Goal: Check status

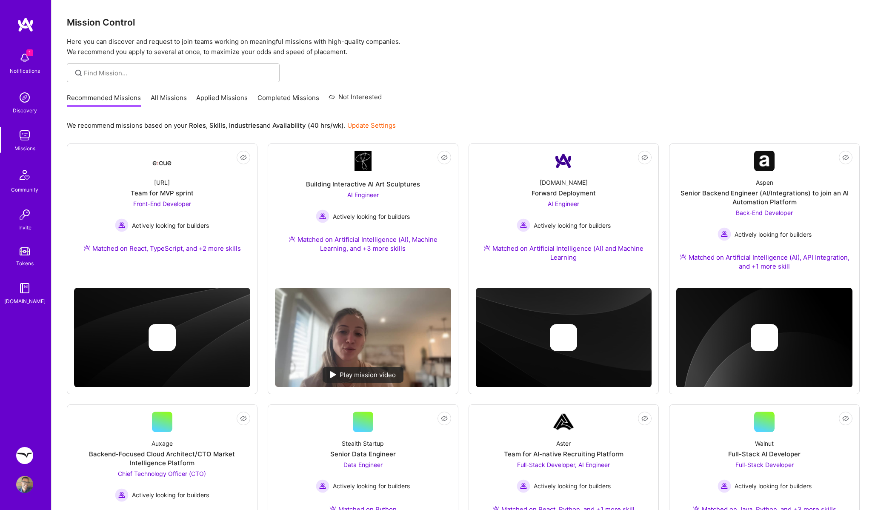
click at [200, 94] on link "Applied Missions" at bounding box center [222, 100] width 52 height 14
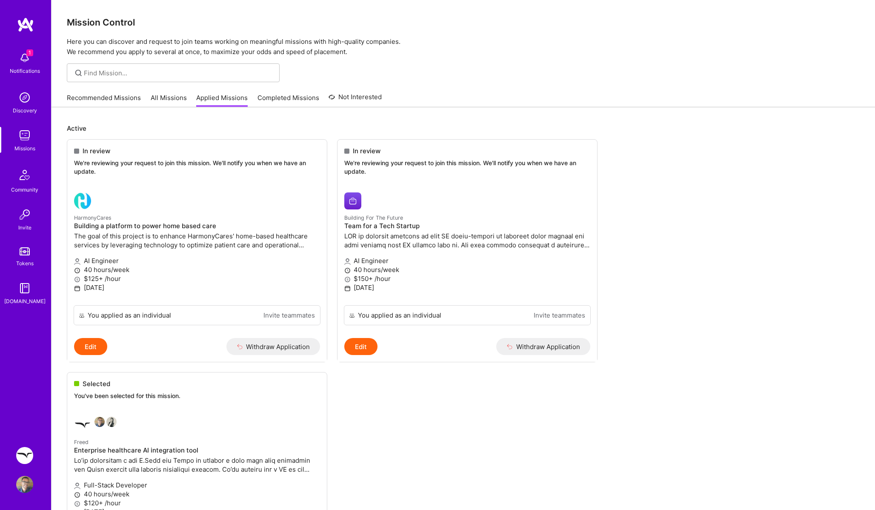
click at [122, 99] on link "Recommended Missions" at bounding box center [104, 100] width 74 height 14
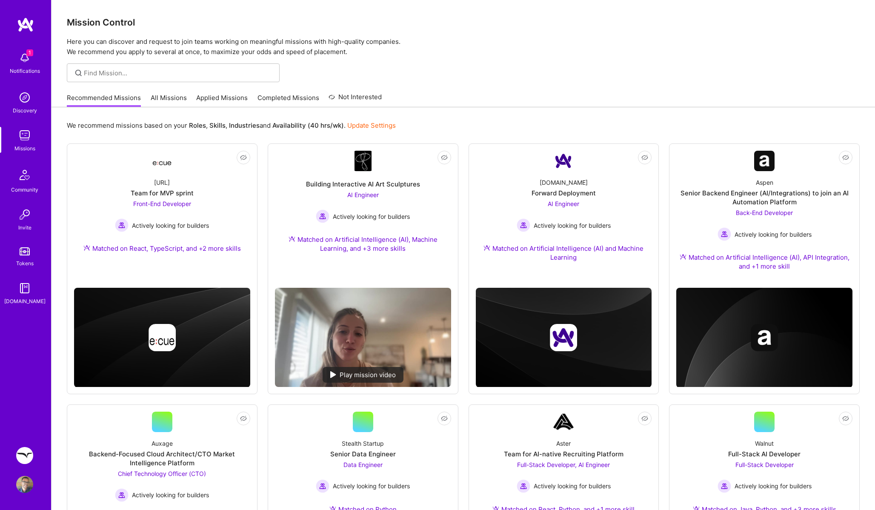
click at [34, 54] on div "1 Notifications" at bounding box center [24, 62] width 53 height 29
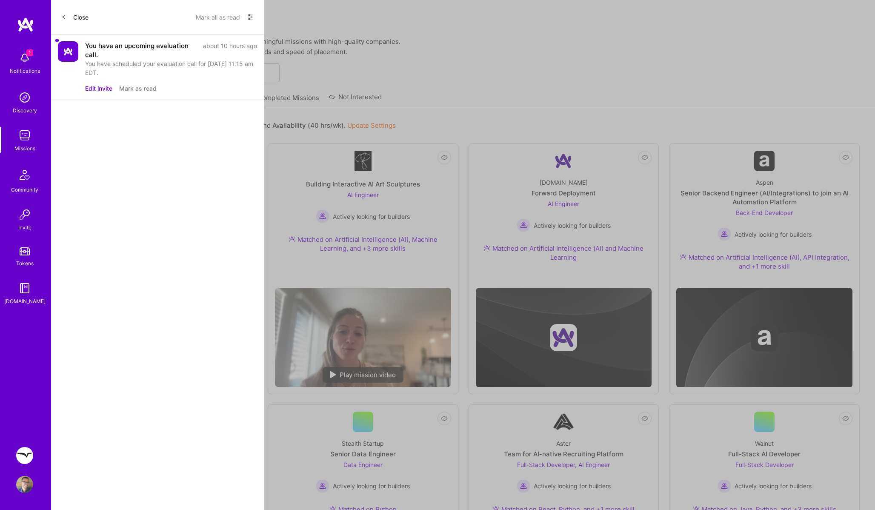
click at [100, 60] on div "You have scheduled your evaluation call for [DATE] 11:15 am EDT." at bounding box center [171, 68] width 172 height 18
click at [136, 86] on button "Mark as read" at bounding box center [137, 88] width 37 height 9
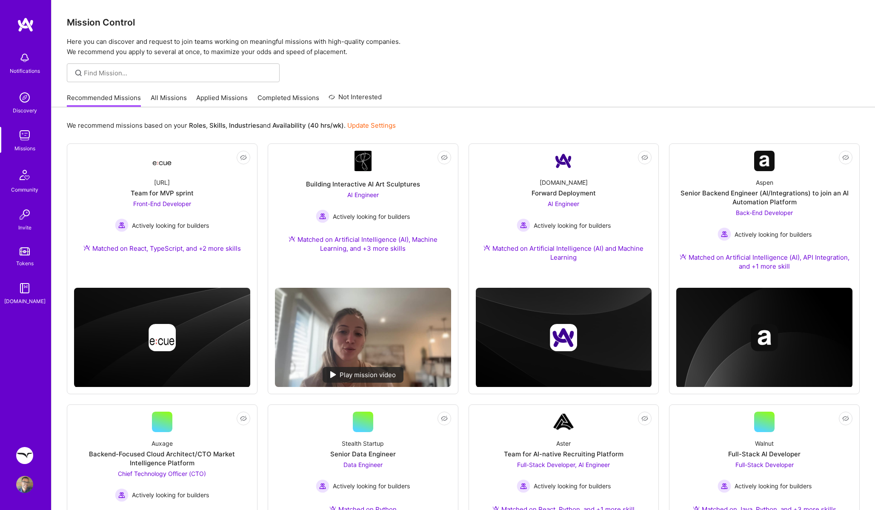
click at [297, 143] on div "Notifications Discovery Missions Community Invite Tokens [DOMAIN_NAME] Freed: E…" at bounding box center [437, 448] width 875 height 896
